Goal: Information Seeking & Learning: Learn about a topic

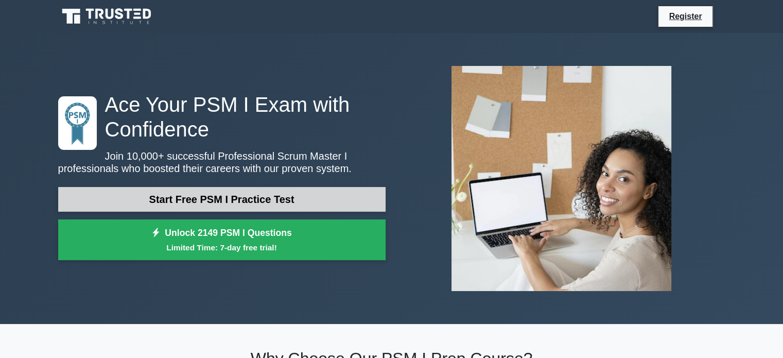
click at [230, 202] on link "Start Free PSM I Practice Test" at bounding box center [221, 199] width 327 height 25
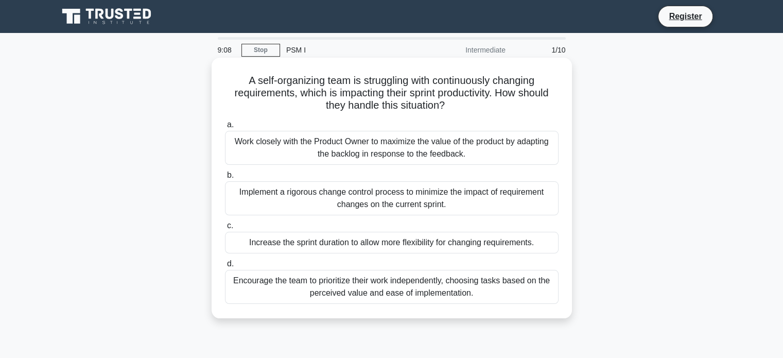
click at [371, 193] on div "Implement a rigorous change control process to minimize the impact of requireme…" at bounding box center [392, 198] width 334 height 34
click at [225, 179] on input "b. Implement a rigorous change control process to minimize the impact of requir…" at bounding box center [225, 175] width 0 height 7
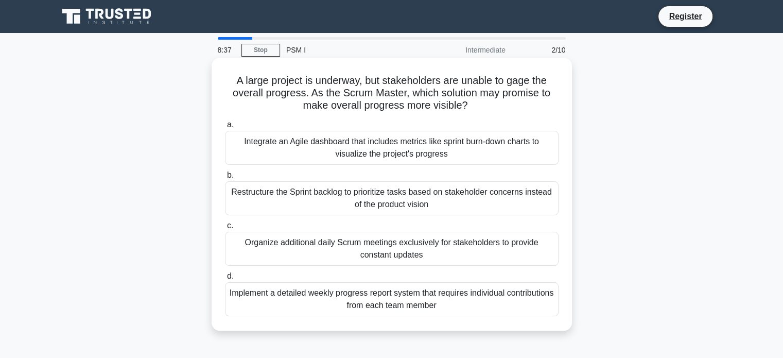
click at [394, 154] on div "Integrate an Agile dashboard that includes metrics like sprint burn-down charts…" at bounding box center [392, 148] width 334 height 34
click at [225, 128] on input "a. Integrate an Agile dashboard that includes metrics like sprint burn-down cha…" at bounding box center [225, 125] width 0 height 7
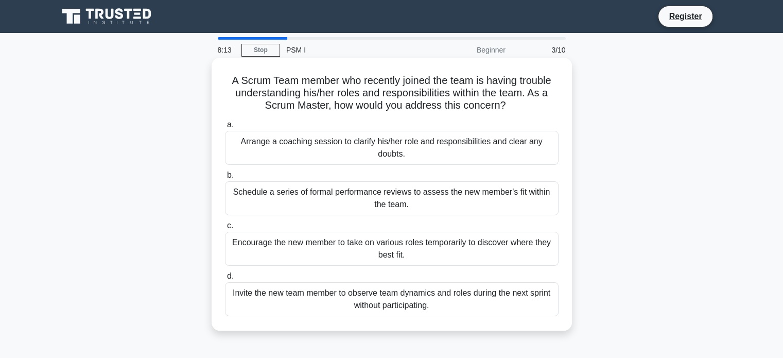
click at [404, 153] on div "Arrange a coaching session to clarify his/her role and responsibilities and cle…" at bounding box center [392, 148] width 334 height 34
click at [225, 128] on input "a. Arrange a coaching session to clarify his/her role and responsibilities and …" at bounding box center [225, 125] width 0 height 7
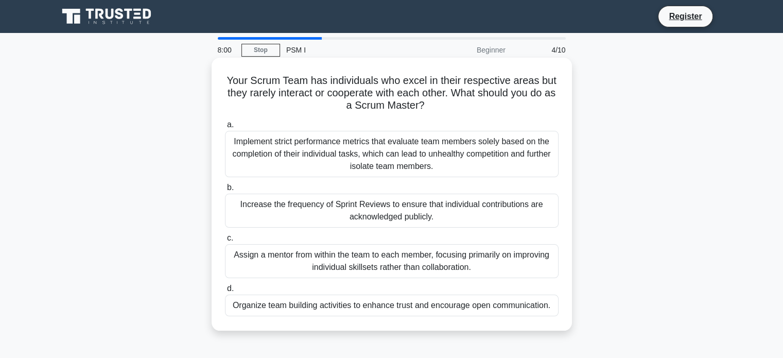
click at [351, 311] on div "Organize team building activities to enhance trust and encourage open communica…" at bounding box center [392, 306] width 334 height 22
click at [225, 292] on input "d. Organize team building activities to enhance trust and encourage open commun…" at bounding box center [225, 288] width 0 height 7
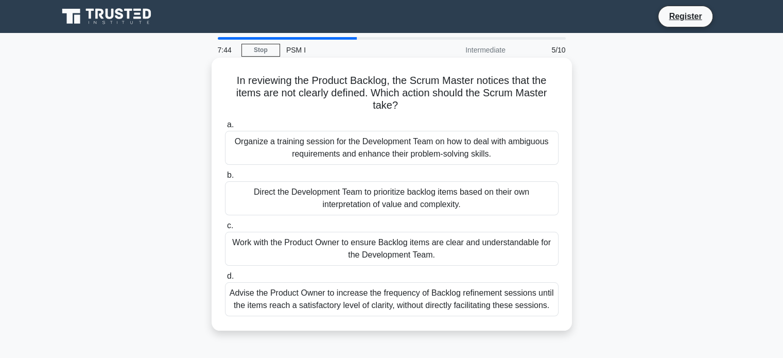
click at [336, 251] on div "Work with the Product Owner to ensure Backlog items are clear and understandabl…" at bounding box center [392, 249] width 334 height 34
click at [225, 229] on input "c. Work with the Product Owner to ensure Backlog items are clear and understand…" at bounding box center [225, 225] width 0 height 7
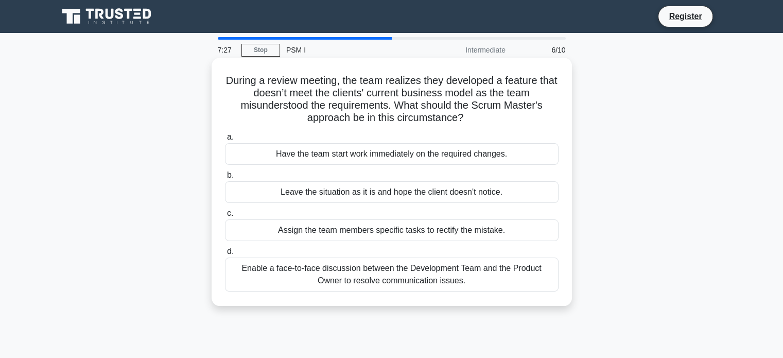
click at [311, 274] on div "Enable a face-to-face discussion between the Development Team and the Product O…" at bounding box center [392, 274] width 334 height 34
click at [225, 255] on input "d. Enable a face-to-face discussion between the Development Team and the Produc…" at bounding box center [225, 251] width 0 height 7
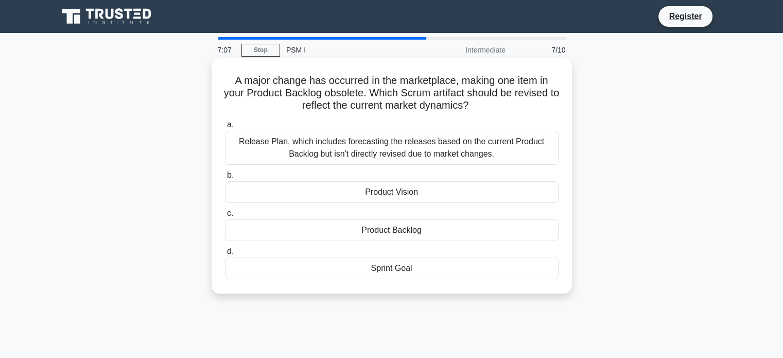
click at [369, 229] on div "Product Backlog" at bounding box center [392, 230] width 334 height 22
click at [225, 217] on input "c. Product Backlog" at bounding box center [225, 213] width 0 height 7
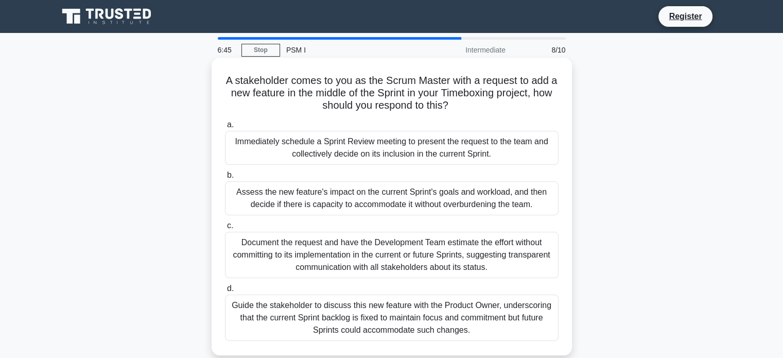
click at [337, 324] on div "Guide the stakeholder to discuss this new feature with the Product Owner, under…" at bounding box center [392, 318] width 334 height 46
click at [225, 292] on input "d. Guide the stakeholder to discuss this new feature with the Product Owner, un…" at bounding box center [225, 288] width 0 height 7
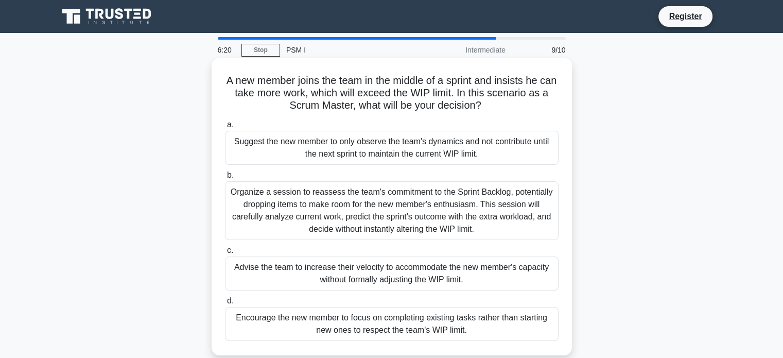
click at [340, 320] on div "Encourage the new member to focus on completing existing tasks rather than star…" at bounding box center [392, 324] width 334 height 34
click at [225, 304] on input "d. Encourage the new member to focus on completing existing tasks rather than s…" at bounding box center [225, 301] width 0 height 7
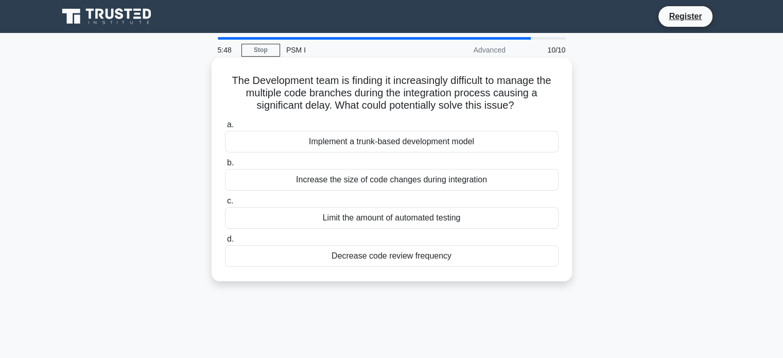
click at [380, 145] on div "Implement a trunk-based development model" at bounding box center [392, 142] width 334 height 22
click at [225, 128] on input "a. Implement a trunk-based development model" at bounding box center [225, 125] width 0 height 7
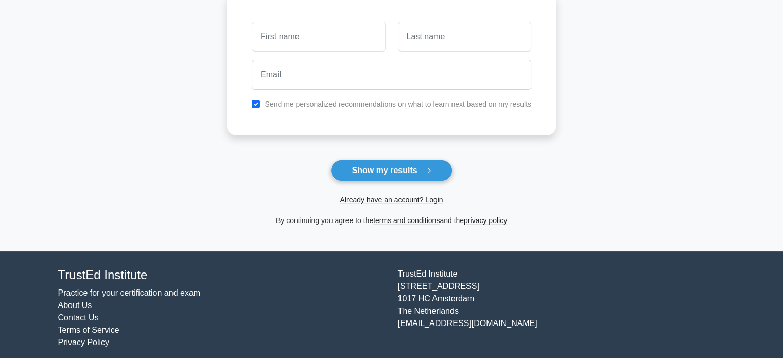
scroll to position [154, 0]
